Goal: Navigation & Orientation: Find specific page/section

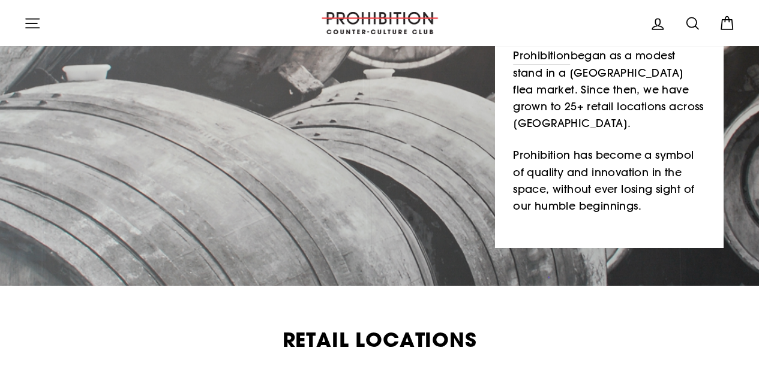
scroll to position [413, 0]
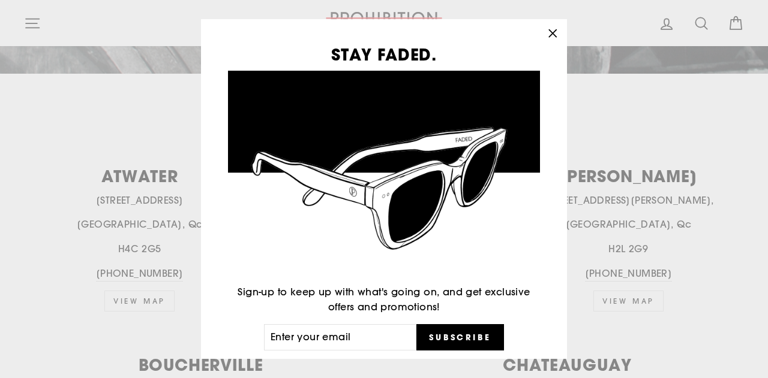
click at [560, 35] on icon "button" at bounding box center [552, 33] width 17 height 17
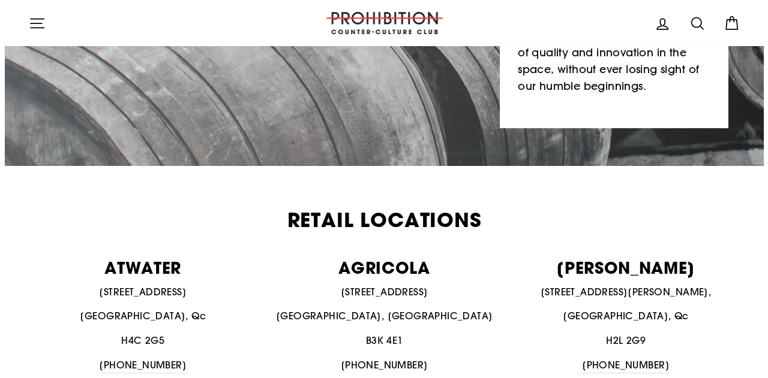
scroll to position [226, 0]
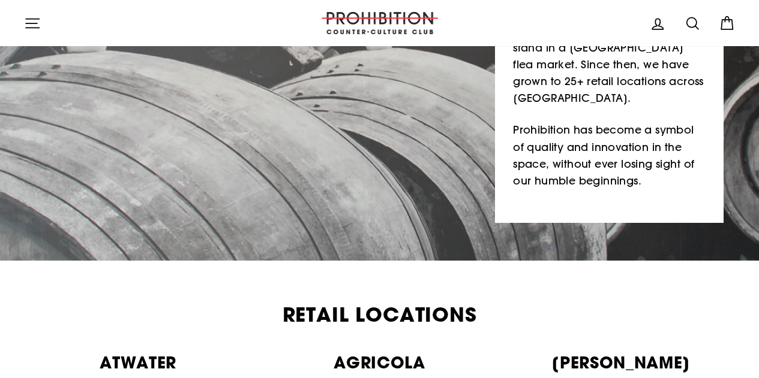
click at [36, 27] on icon "button" at bounding box center [32, 23] width 17 height 17
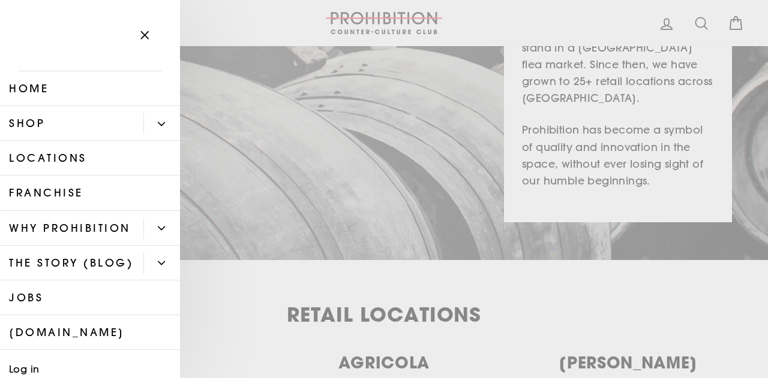
click at [85, 121] on link "Shop" at bounding box center [71, 123] width 143 height 35
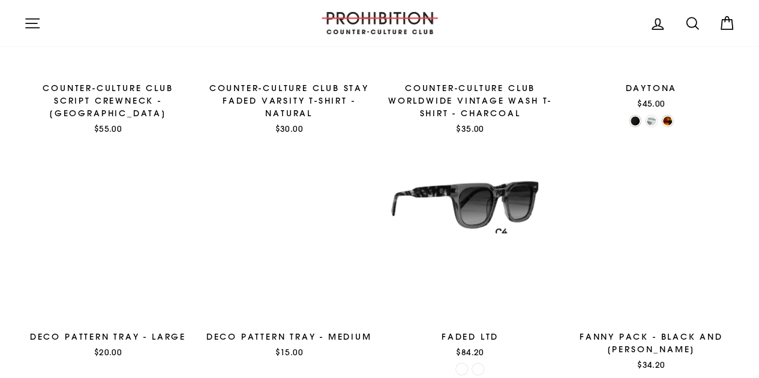
scroll to position [959, 0]
